Goal: Information Seeking & Learning: Understand process/instructions

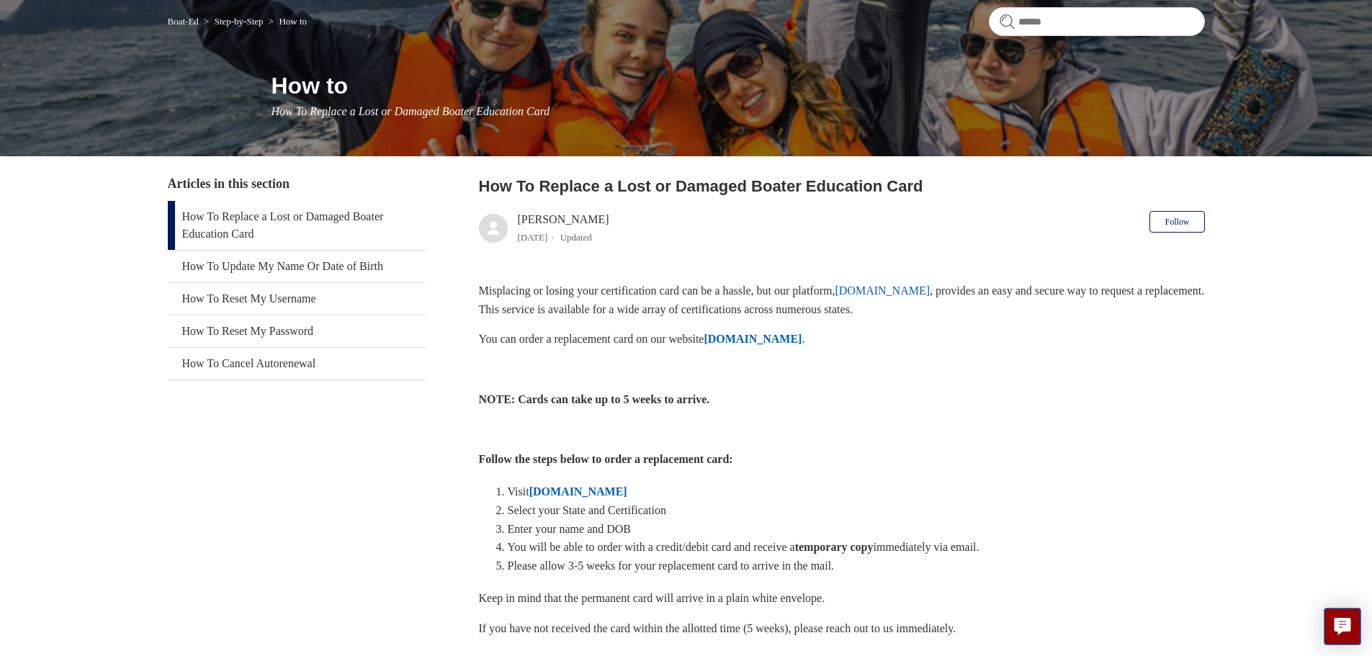
scroll to position [144, 0]
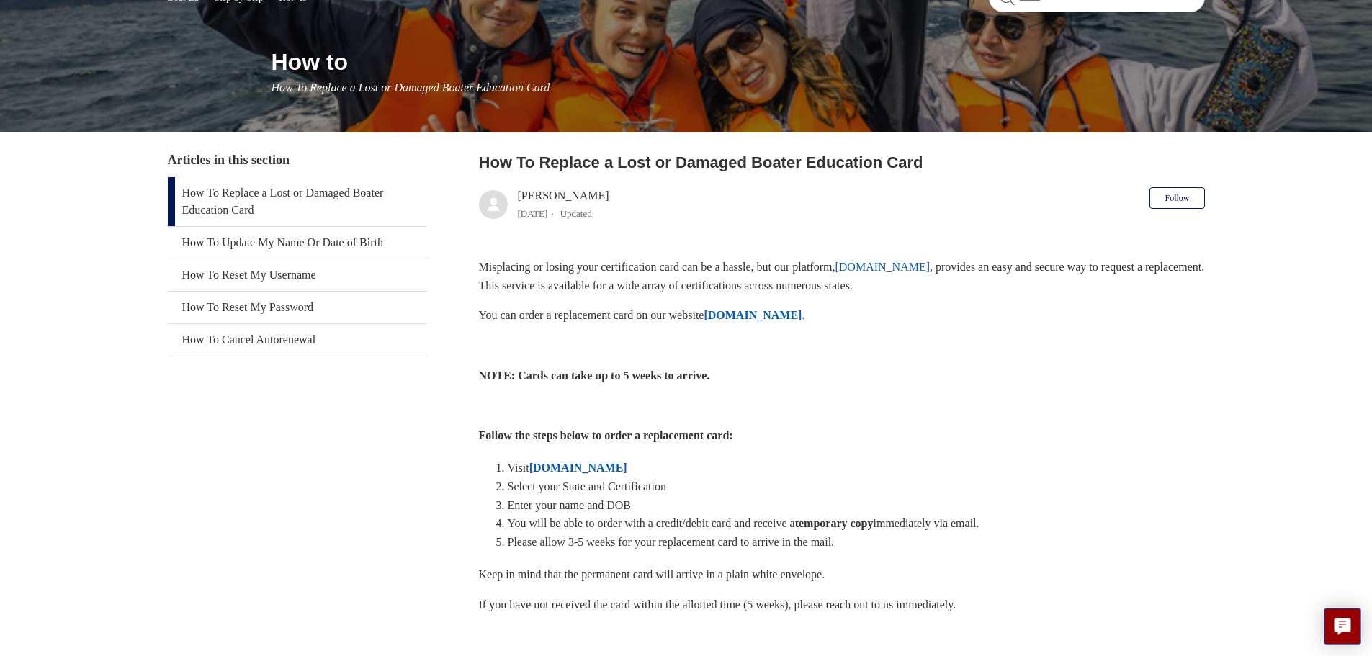
click at [622, 466] on strong "[DOMAIN_NAME]" at bounding box center [578, 468] width 98 height 12
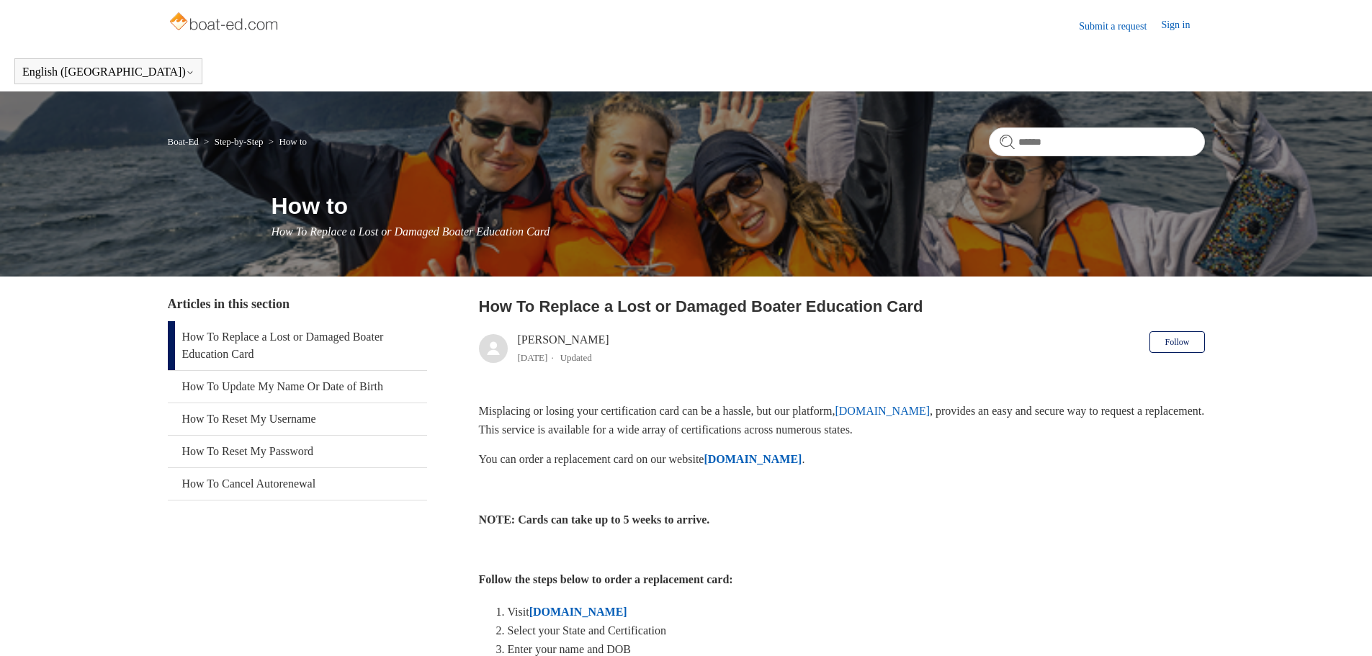
scroll to position [144, 0]
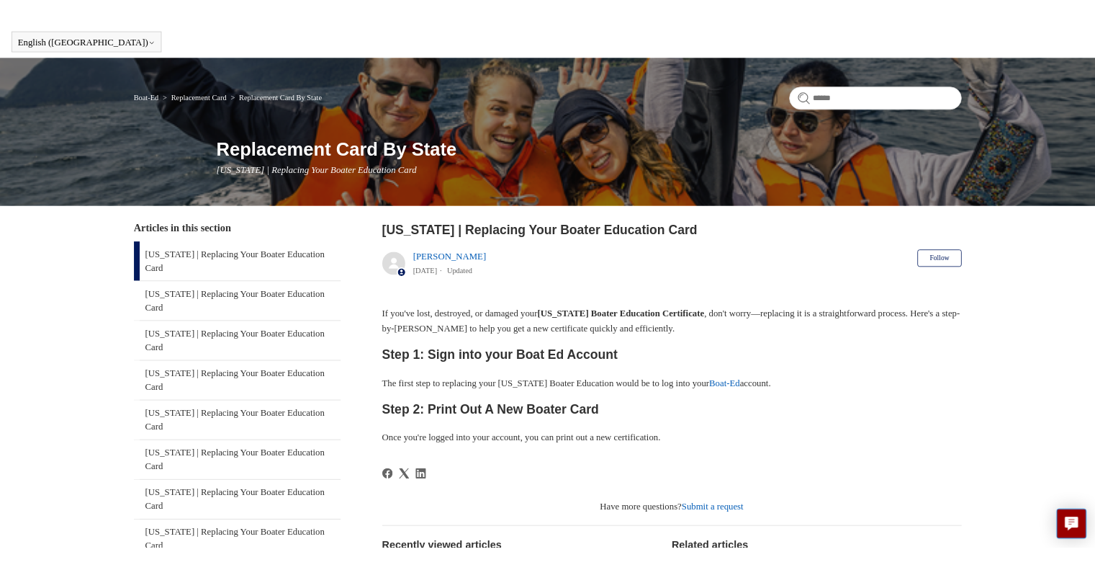
scroll to position [72, 0]
